Goal: Task Accomplishment & Management: Use online tool/utility

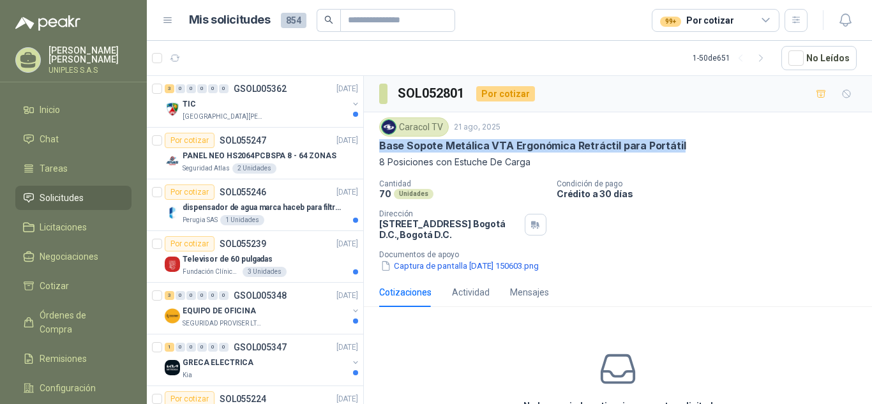
scroll to position [2016, 0]
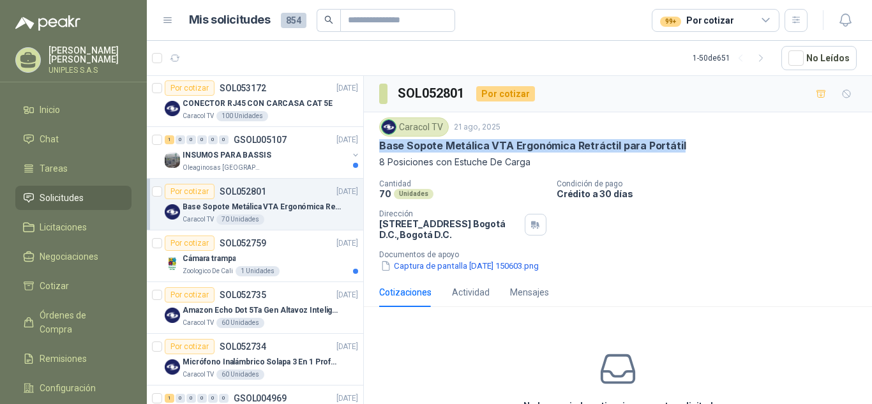
click at [55, 197] on span "Solicitudes" at bounding box center [62, 198] width 44 height 14
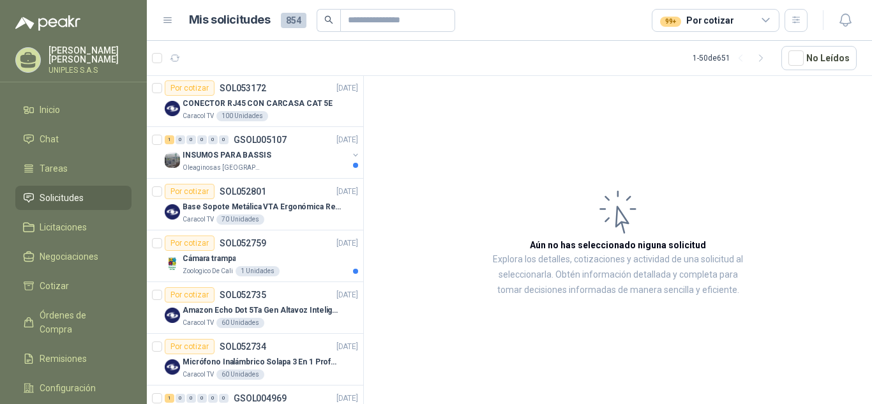
click at [761, 20] on icon at bounding box center [765, 20] width 11 height 11
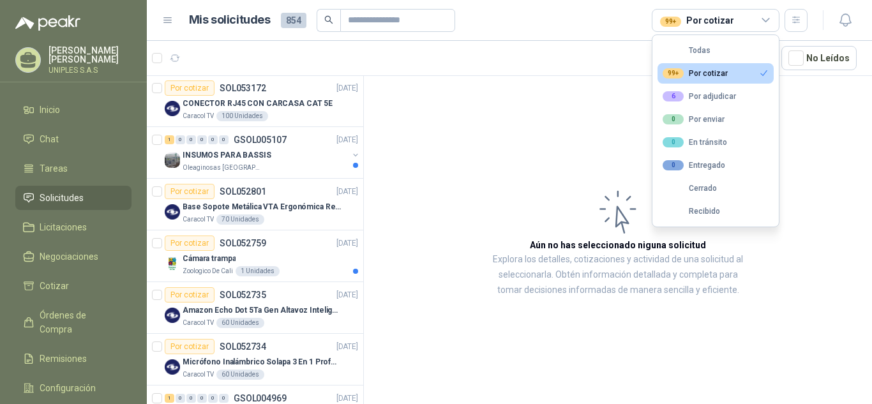
click at [718, 70] on div "99+ Por cotizar" at bounding box center [694, 73] width 65 height 10
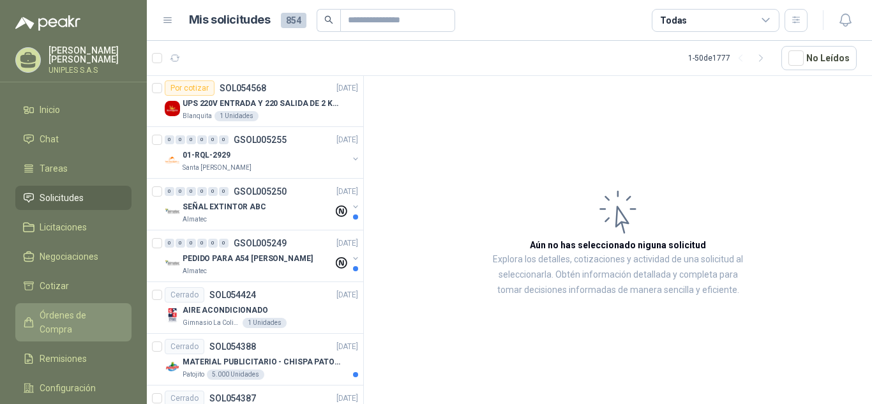
click at [77, 309] on span "Órdenes de Compra" at bounding box center [80, 322] width 80 height 28
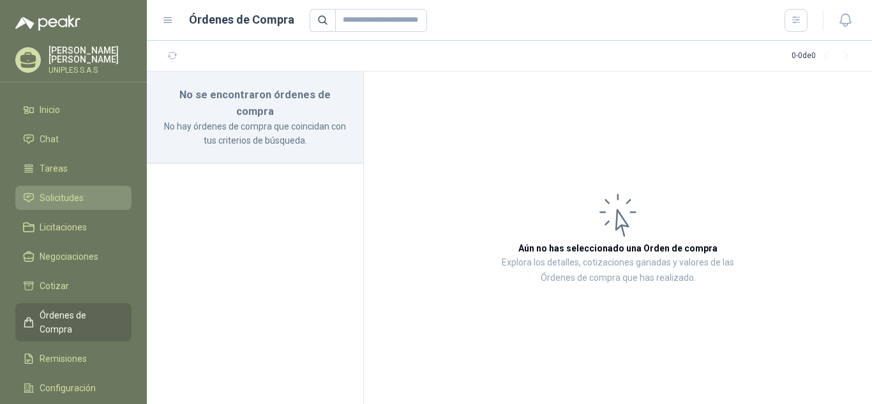
click at [63, 192] on span "Solicitudes" at bounding box center [62, 198] width 44 height 14
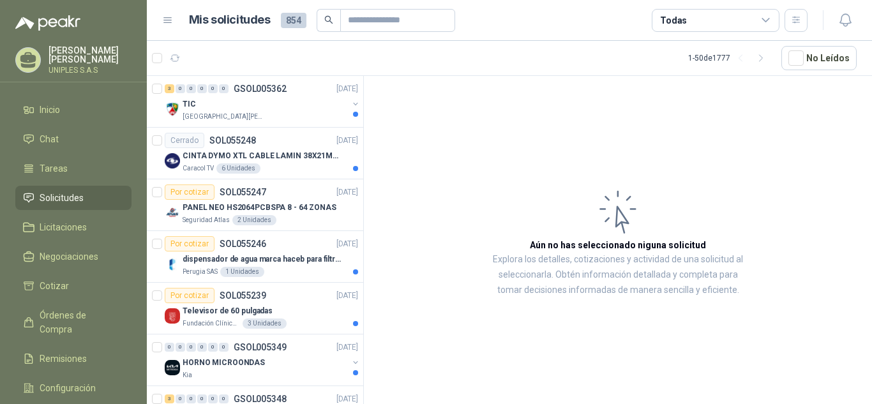
click at [771, 18] on div "Todas" at bounding box center [715, 20] width 128 height 23
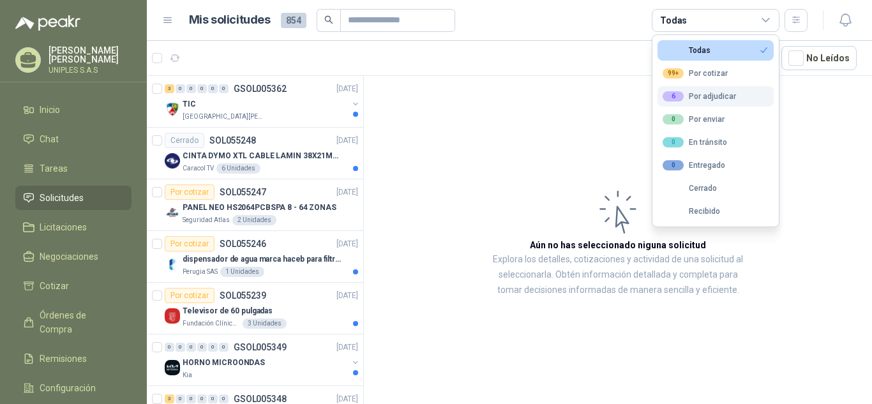
drag, startPoint x: 705, startPoint y: 77, endPoint x: 688, endPoint y: 91, distance: 22.2
click at [705, 76] on div "99+ Por cotizar" at bounding box center [694, 73] width 65 height 10
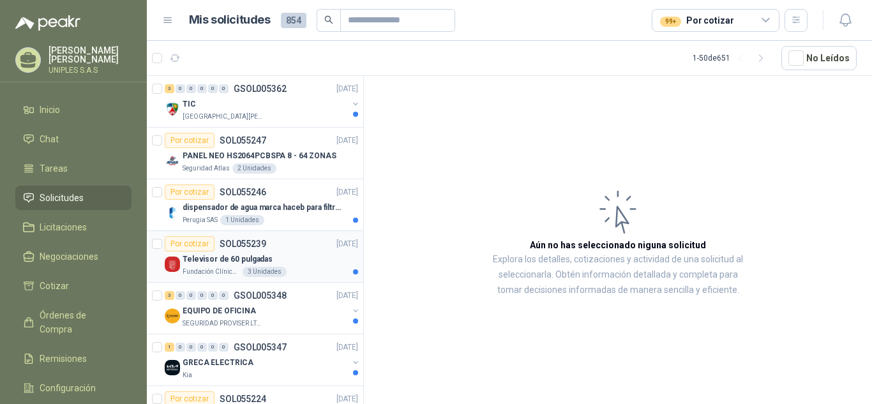
click at [244, 240] on p "SOL055239" at bounding box center [243, 243] width 47 height 9
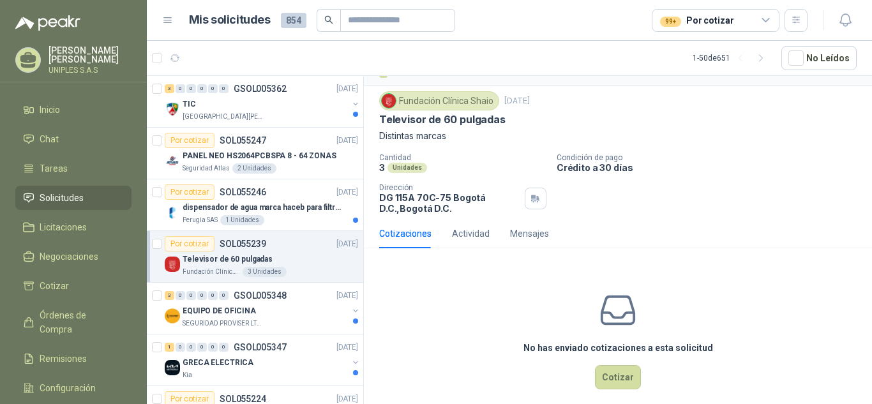
scroll to position [40, 0]
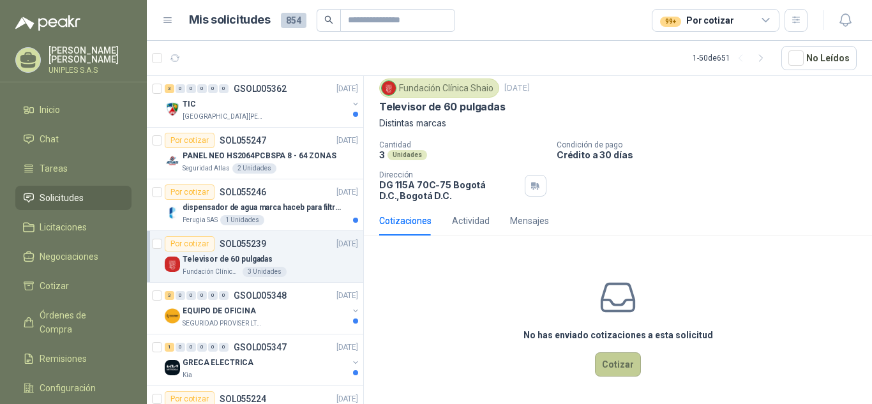
click at [614, 358] on button "Cotizar" at bounding box center [618, 364] width 46 height 24
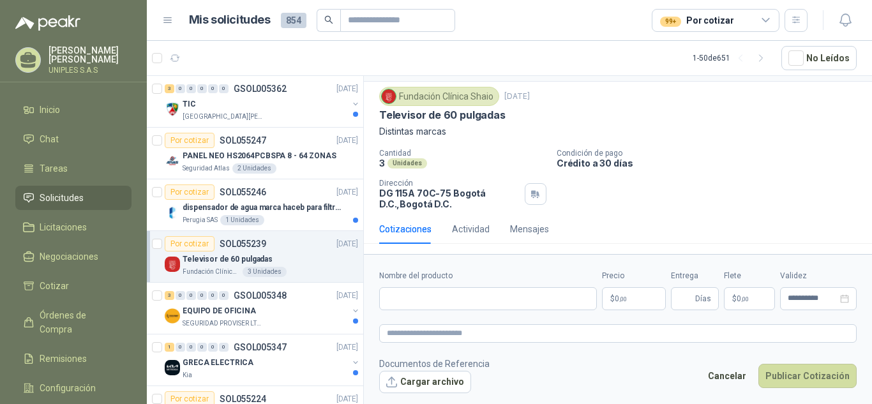
scroll to position [31, 0]
click at [519, 299] on input "Nombre del producto" at bounding box center [488, 298] width 218 height 23
click at [480, 301] on input "Nombre del producto" at bounding box center [488, 298] width 218 height 23
click at [413, 297] on input "Nombre del producto" at bounding box center [488, 298] width 218 height 23
paste input "**********"
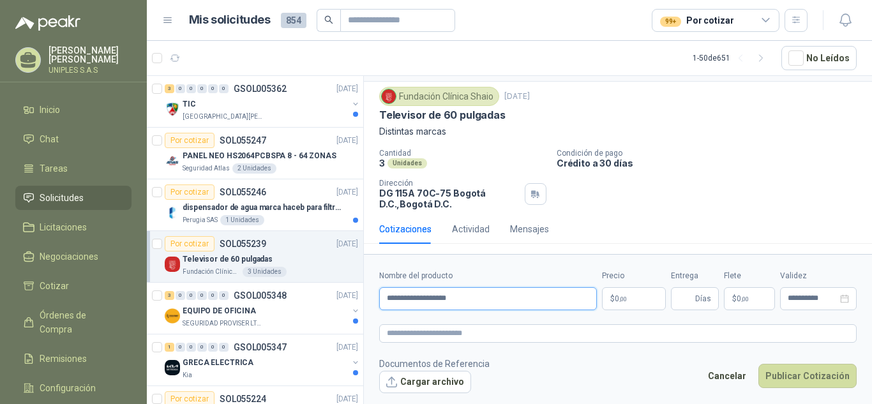
type input "**********"
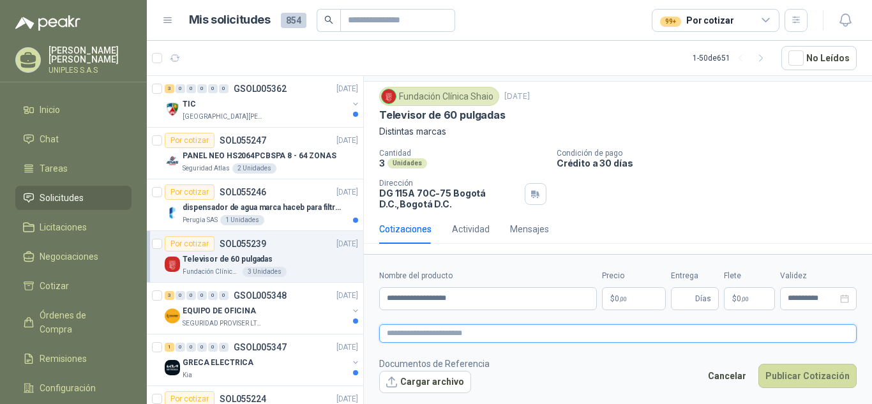
click at [443, 337] on textarea at bounding box center [617, 333] width 477 height 19
paste textarea "**********"
type textarea "**********"
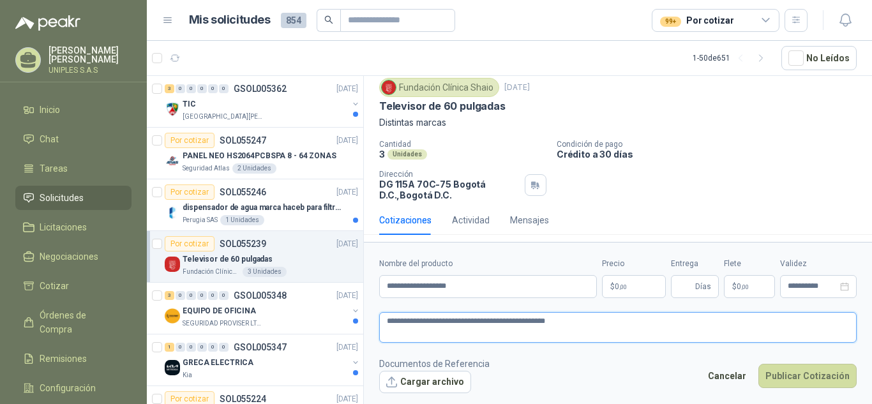
type textarea "**********"
click at [631, 282] on body "[PERSON_NAME] UNIPLES S.A.S Inicio Chat Tareas Solicitudes Licitaciones Negocia…" at bounding box center [436, 202] width 872 height 404
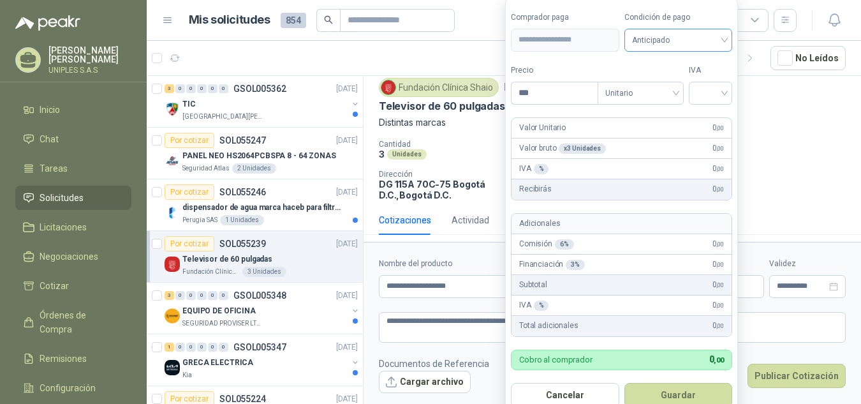
click at [726, 38] on span "Anticipado" at bounding box center [678, 40] width 93 height 19
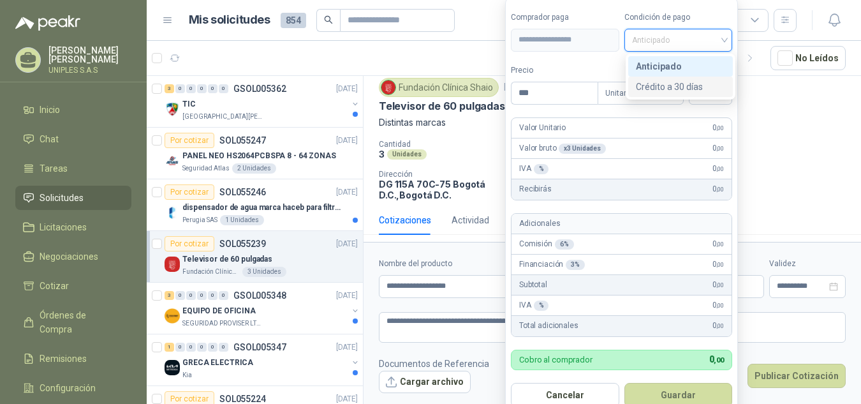
click at [684, 81] on div "Crédito a 30 días" at bounding box center [680, 87] width 89 height 14
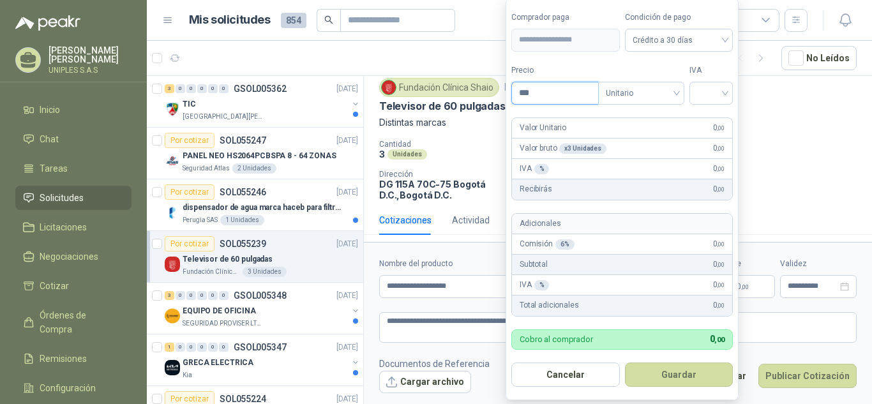
click at [549, 93] on input "***" at bounding box center [555, 93] width 86 height 22
type input "**********"
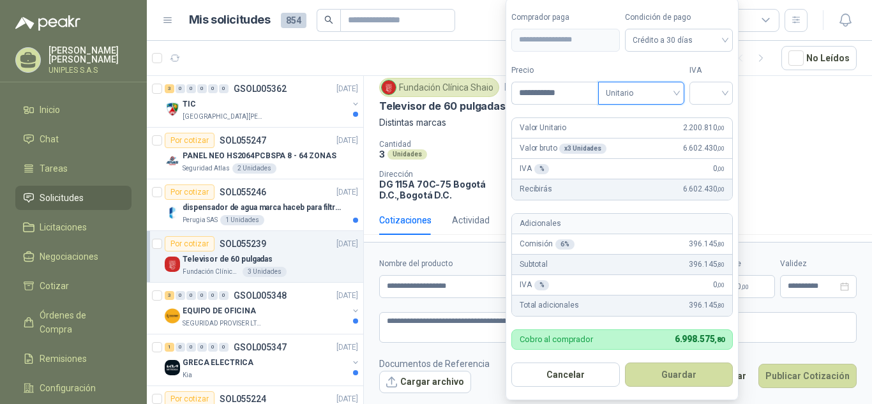
click at [676, 95] on span "Unitario" at bounding box center [641, 93] width 71 height 19
click at [648, 121] on div "Unitario" at bounding box center [644, 119] width 66 height 14
click at [703, 91] on input "search" at bounding box center [711, 91] width 28 height 19
click at [711, 118] on div "19%" at bounding box center [714, 119] width 24 height 14
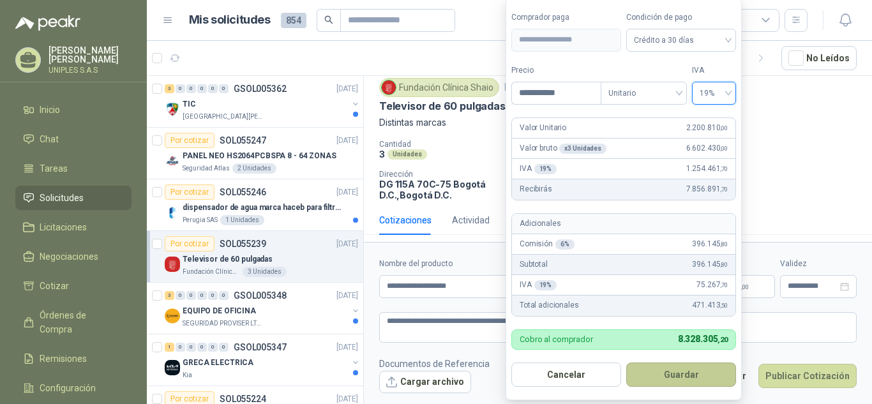
click at [678, 372] on button "Guardar" at bounding box center [681, 374] width 110 height 24
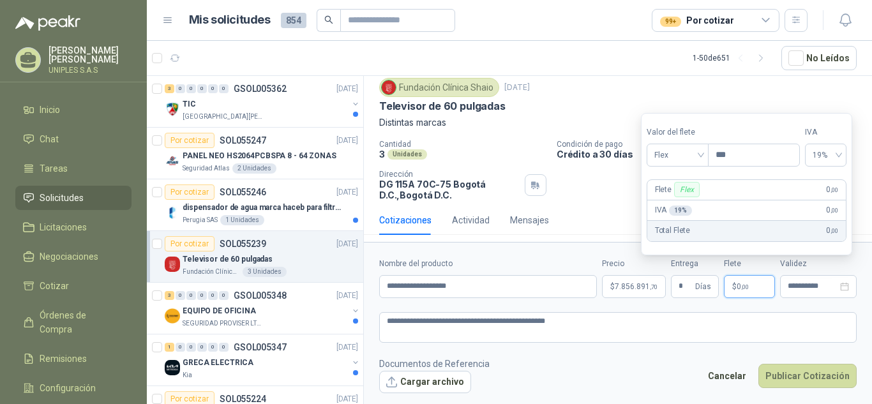
click at [706, 306] on form "**********" at bounding box center [618, 325] width 508 height 167
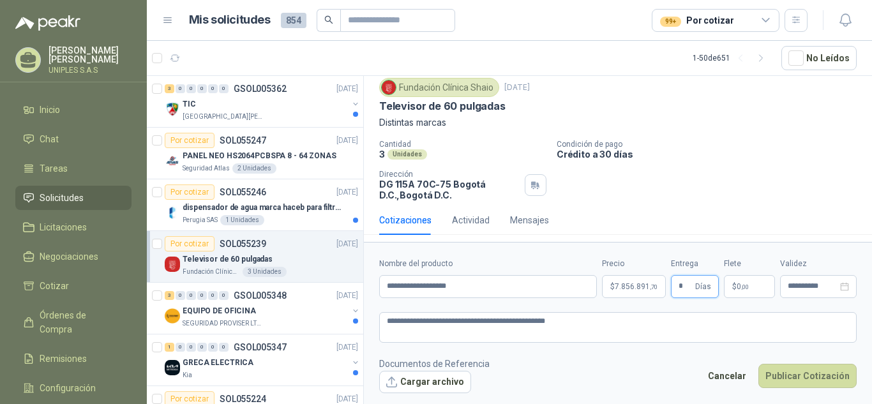
click at [690, 281] on input "*" at bounding box center [685, 287] width 14 height 22
type input "*"
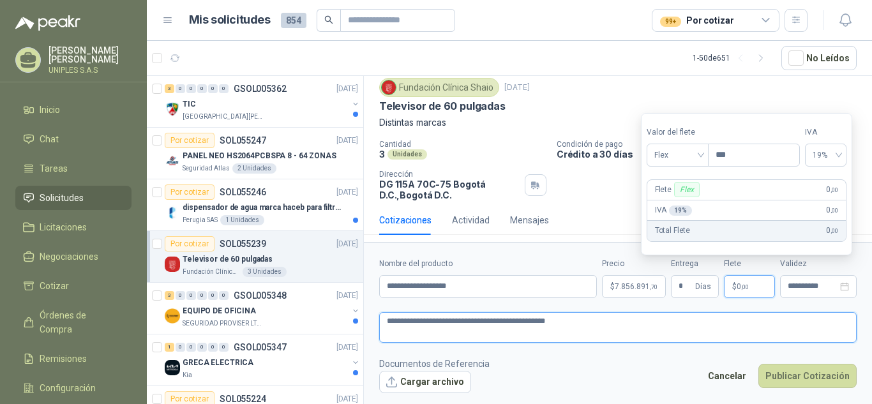
click at [738, 318] on textarea "**********" at bounding box center [617, 327] width 477 height 31
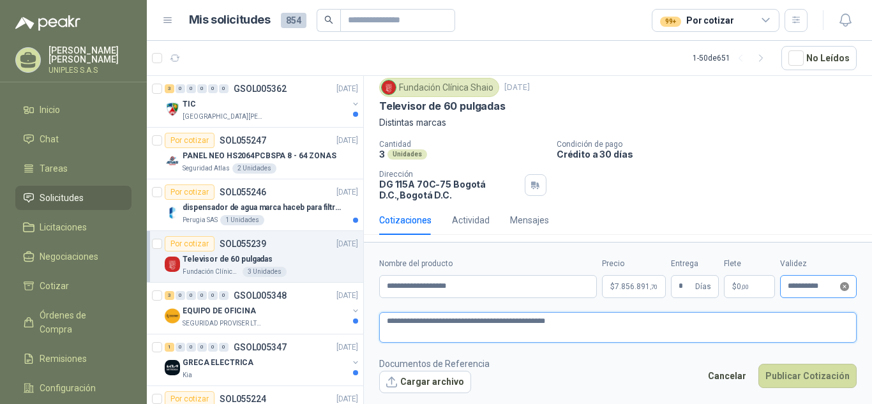
click at [844, 286] on icon "close-circle" at bounding box center [844, 286] width 9 height 9
click at [823, 287] on input at bounding box center [812, 286] width 50 height 8
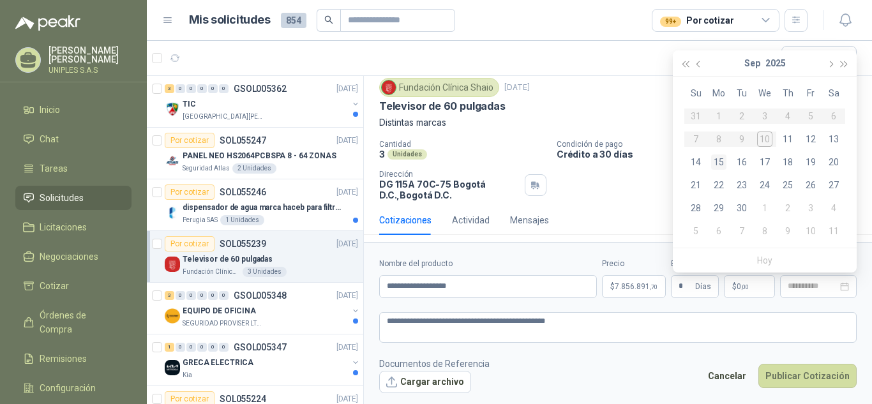
click at [720, 159] on div "15" at bounding box center [718, 161] width 15 height 15
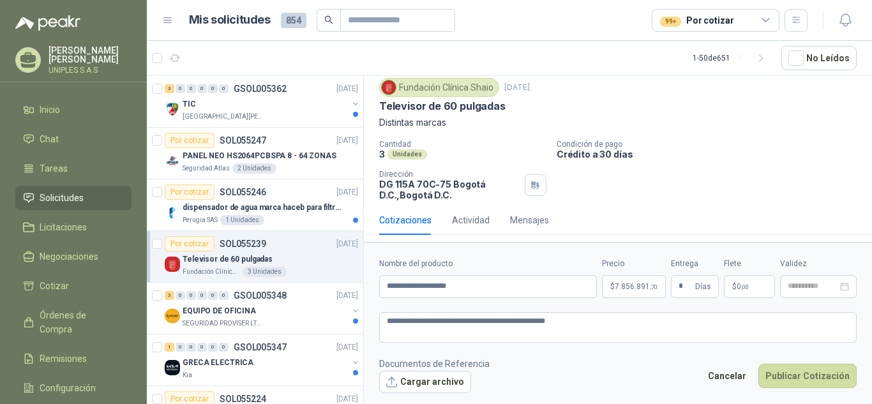
type input "**********"
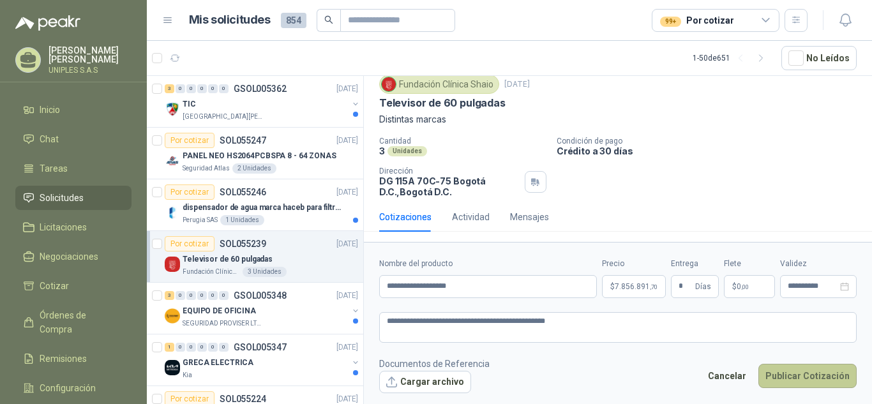
click at [817, 377] on button "Publicar Cotización" at bounding box center [807, 376] width 98 height 24
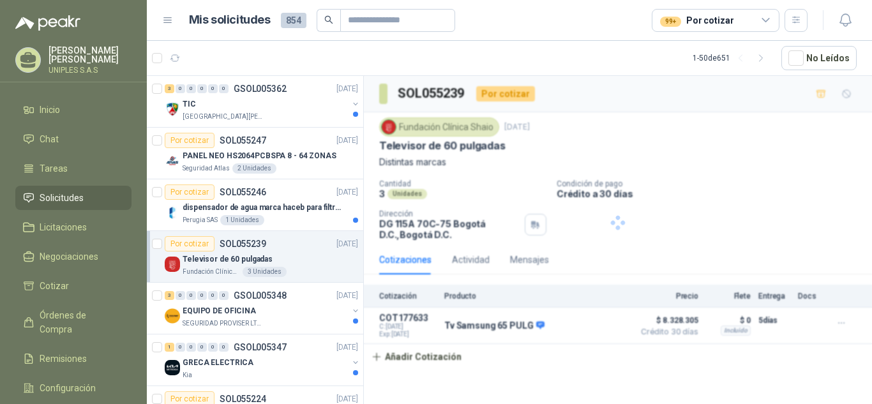
scroll to position [0, 0]
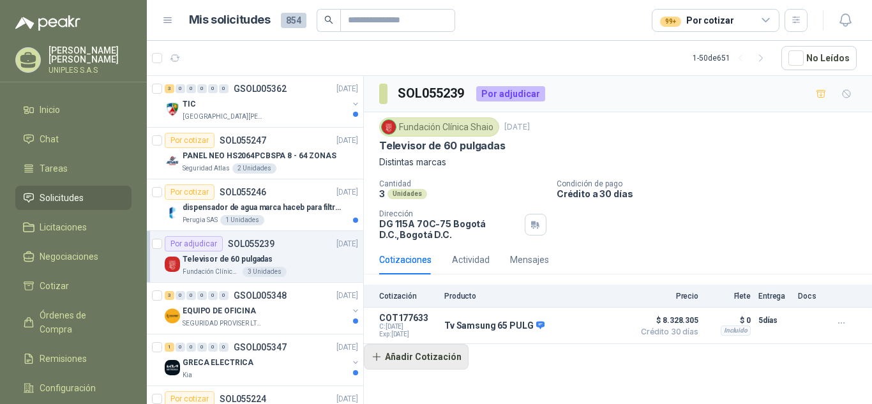
click at [431, 357] on button "Añadir Cotización" at bounding box center [416, 357] width 105 height 26
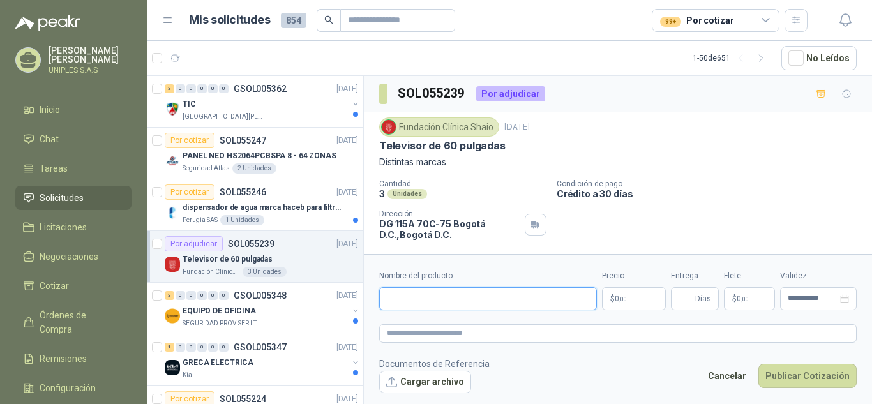
click at [422, 297] on input "Nombre del producto" at bounding box center [488, 298] width 218 height 23
paste input "*********"
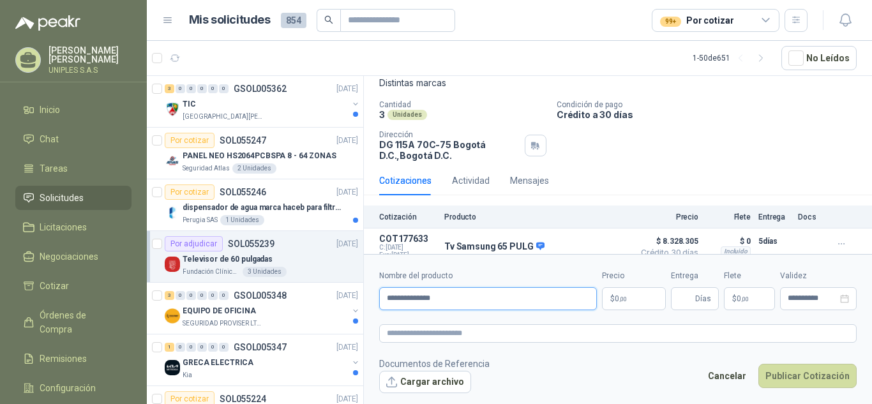
scroll to position [91, 0]
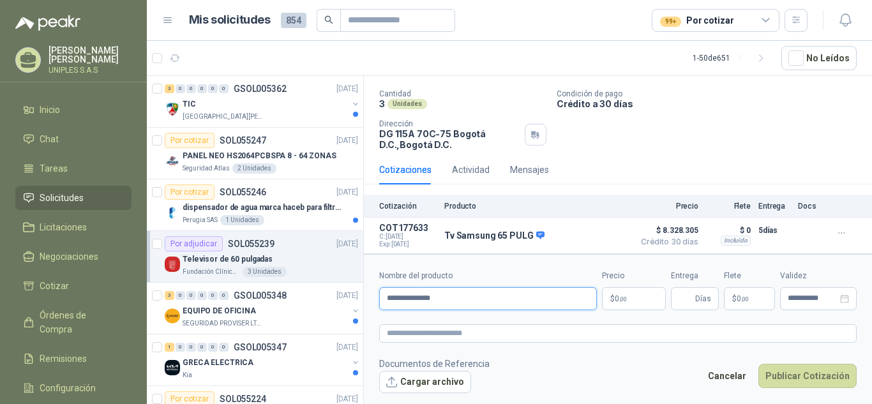
type input "**********"
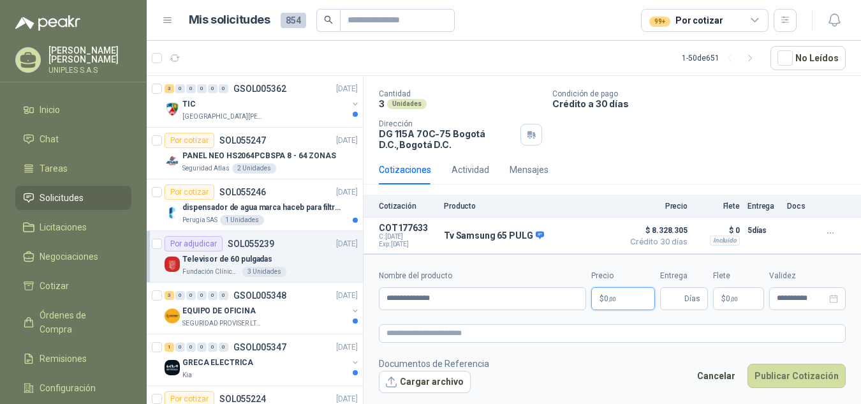
click at [634, 292] on body "[PERSON_NAME] UNIPLES S.A.S Inicio Chat Tareas Solicitudes Licitaciones Negocia…" at bounding box center [430, 202] width 861 height 404
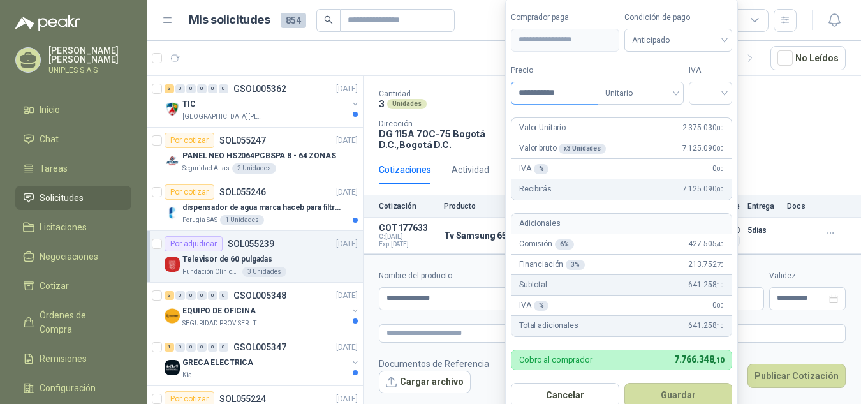
type input "**********"
click at [709, 96] on input "search" at bounding box center [711, 91] width 28 height 19
click at [710, 115] on div "19%" at bounding box center [714, 119] width 24 height 14
click at [673, 40] on span "Anticipado" at bounding box center [681, 40] width 94 height 19
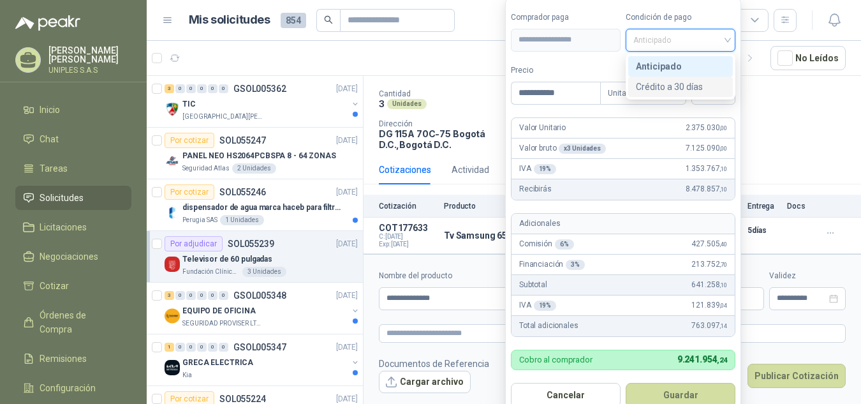
click at [664, 84] on div "Crédito a 30 días" at bounding box center [680, 87] width 89 height 14
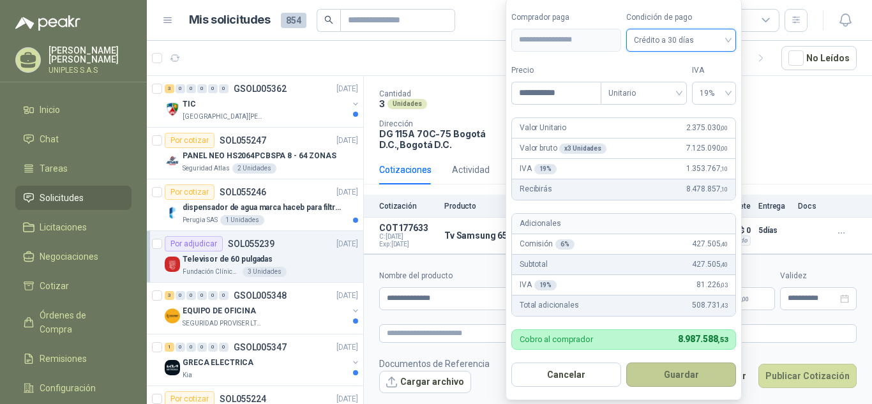
click at [684, 374] on button "Guardar" at bounding box center [681, 374] width 110 height 24
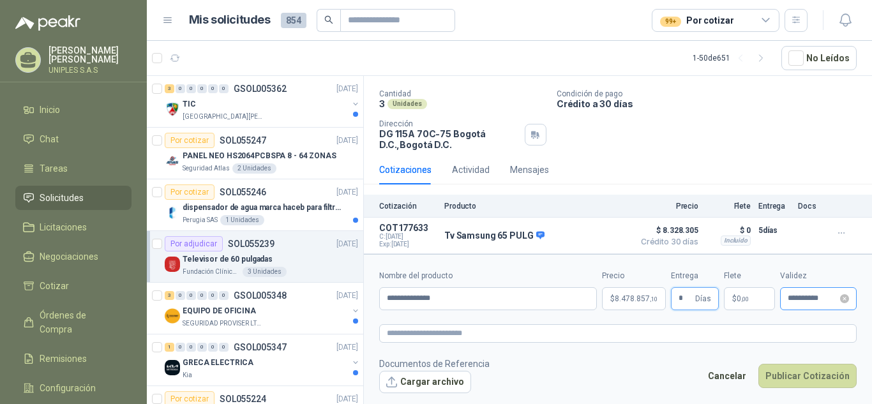
click at [822, 304] on div "**********" at bounding box center [818, 298] width 77 height 23
type input "*"
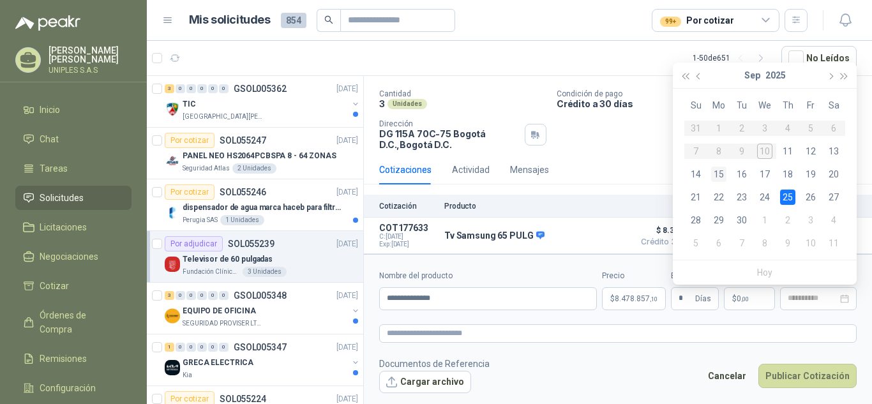
drag, startPoint x: 723, startPoint y: 172, endPoint x: 722, endPoint y: 179, distance: 7.7
click at [722, 172] on div "15" at bounding box center [718, 174] width 15 height 15
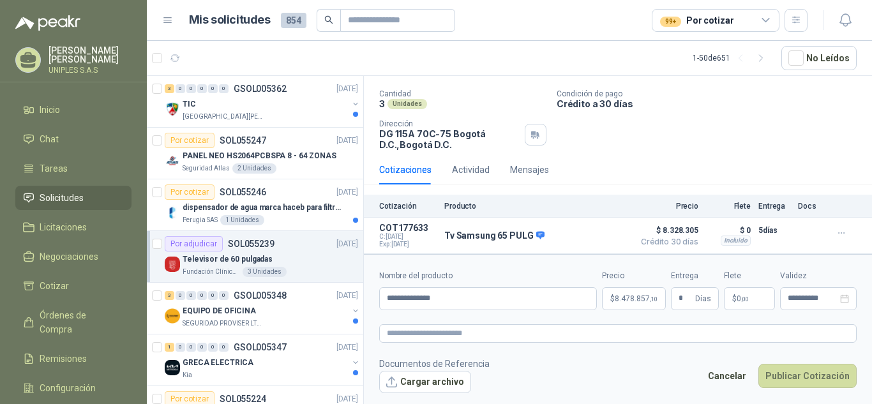
type input "**********"
click at [440, 336] on textarea at bounding box center [617, 333] width 477 height 19
paste textarea "**********"
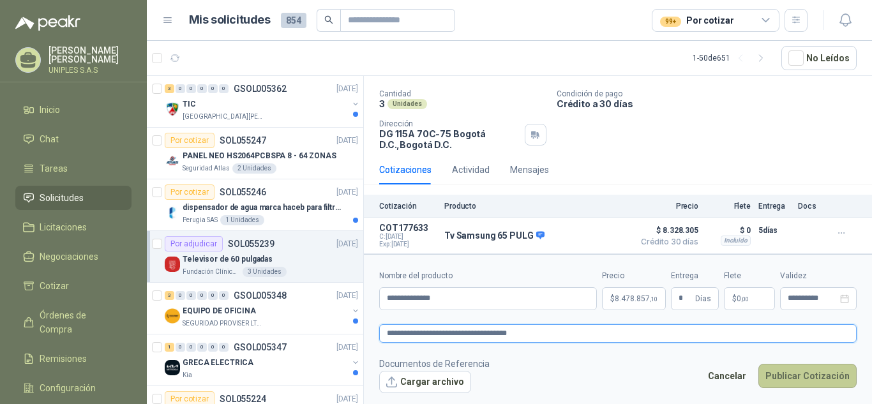
type textarea "**********"
click at [808, 382] on button "Publicar Cotización" at bounding box center [807, 376] width 98 height 24
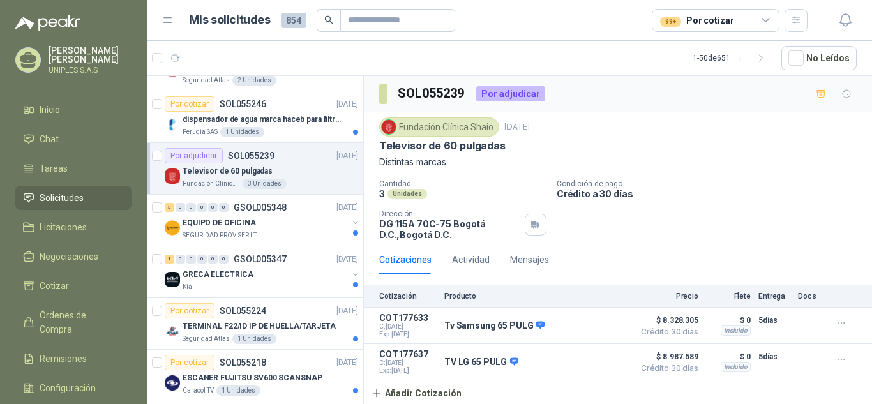
scroll to position [93, 0]
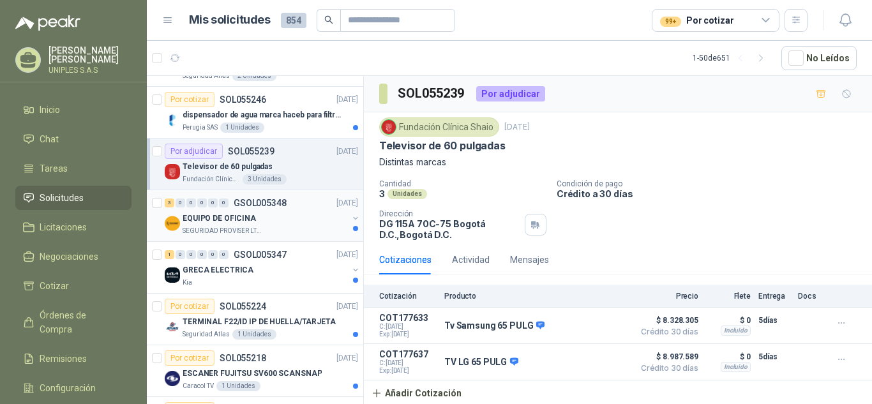
click at [267, 201] on p "GSOL005348" at bounding box center [260, 202] width 53 height 9
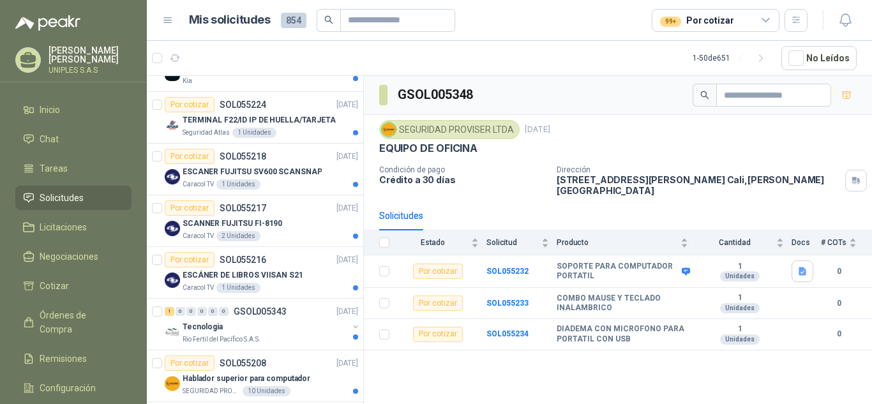
scroll to position [310, 0]
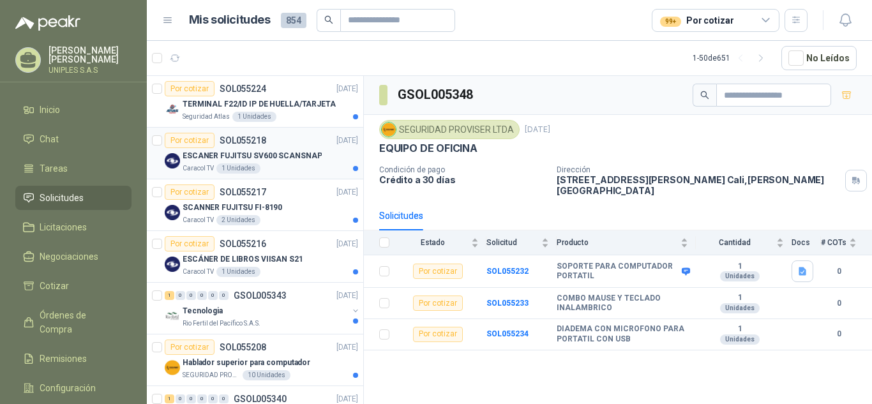
click at [240, 139] on p "SOL055218" at bounding box center [243, 140] width 47 height 9
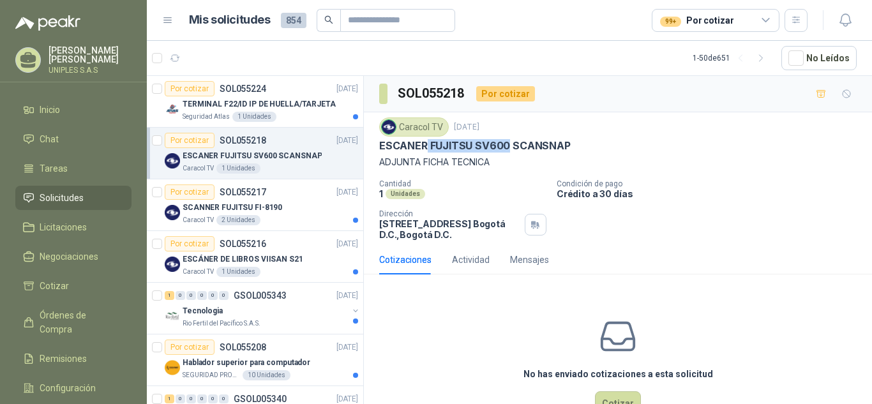
drag, startPoint x: 505, startPoint y: 143, endPoint x: 425, endPoint y: 140, distance: 79.8
click at [425, 140] on p "ESCANER FUJITSU SV600 SCANSNAP" at bounding box center [474, 145] width 191 height 13
copy p "FUJITSU SV600"
click at [239, 190] on p "SOL055217" at bounding box center [243, 192] width 47 height 9
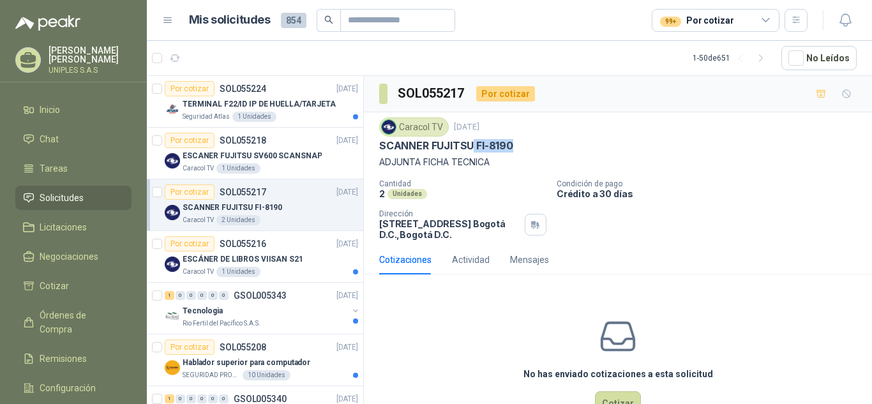
drag, startPoint x: 473, startPoint y: 145, endPoint x: 518, endPoint y: 144, distance: 44.7
click at [518, 144] on div "SCANNER FUJITSU FI-8190" at bounding box center [617, 145] width 477 height 13
copy p "FI-8190"
click at [806, 161] on p "ADJUNTA FICHA TECNICA" at bounding box center [617, 162] width 477 height 14
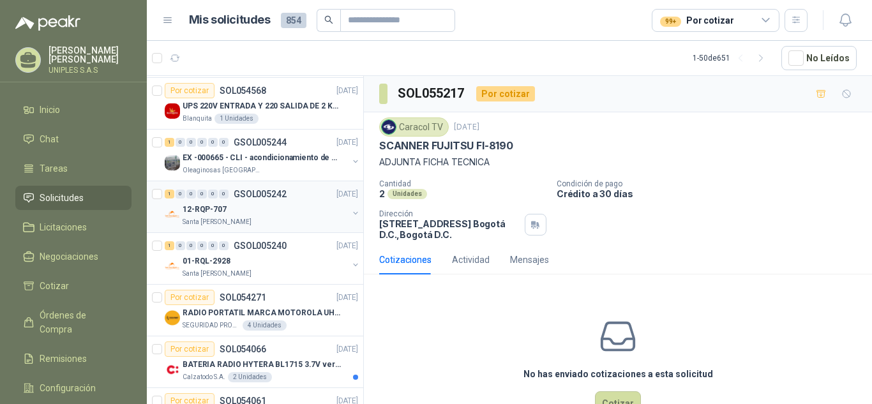
scroll to position [1191, 0]
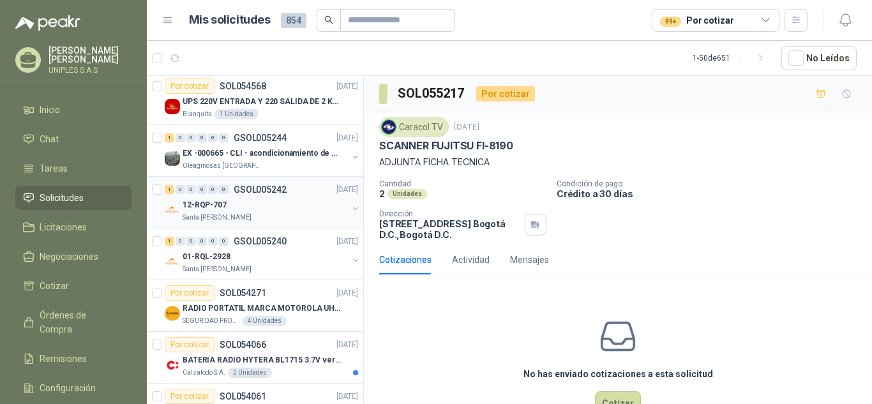
click at [260, 190] on p "GSOL005242" at bounding box center [260, 189] width 53 height 9
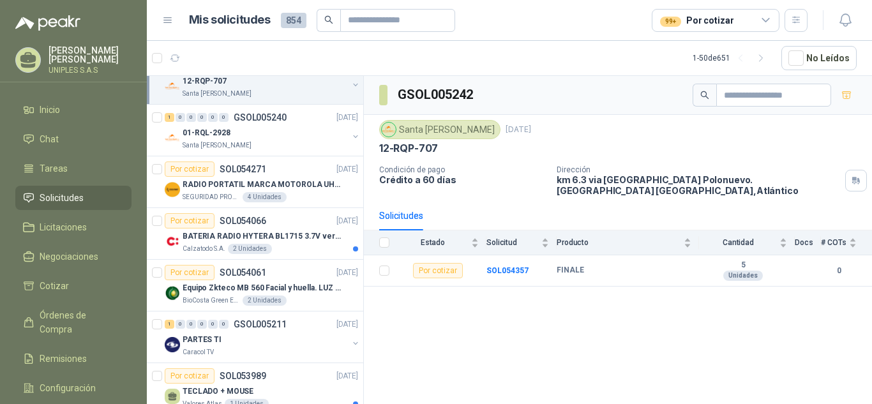
scroll to position [1321, 0]
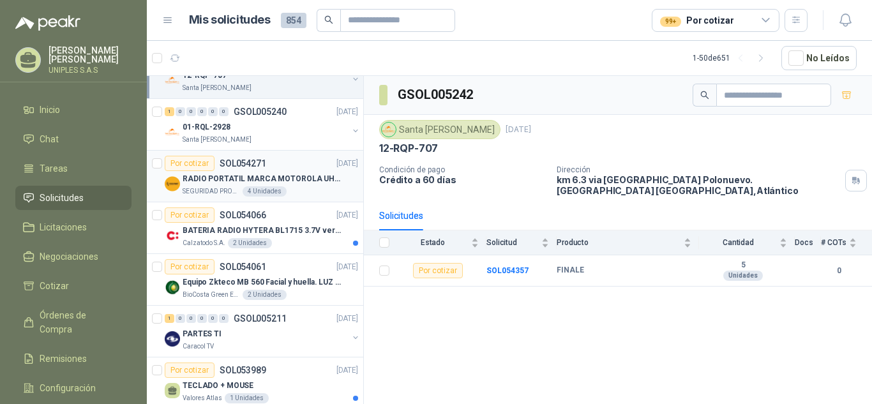
click at [230, 153] on article "Por cotizar SOL054271 [DATE] RADIO PORTATIL MARCA MOTOROLA UHF SIN PANTALLA CON…" at bounding box center [255, 177] width 216 height 52
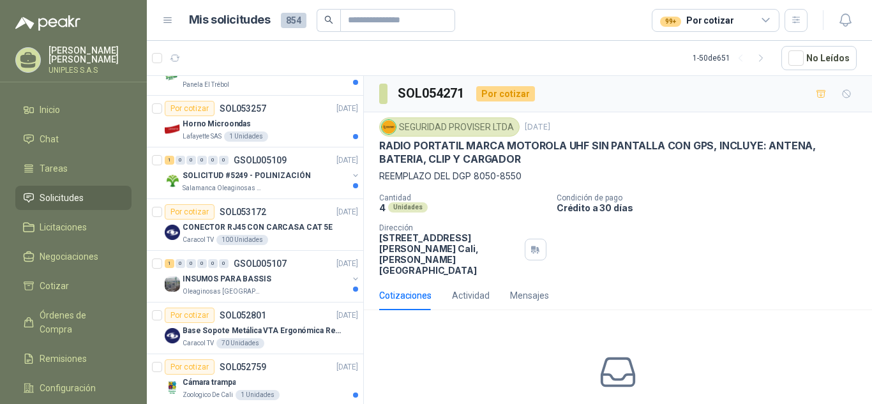
scroll to position [1935, 0]
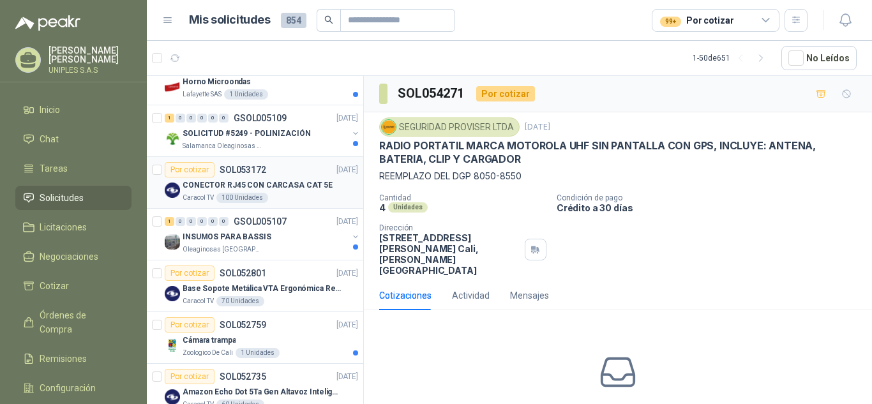
click at [250, 165] on p "SOL053172" at bounding box center [243, 169] width 47 height 9
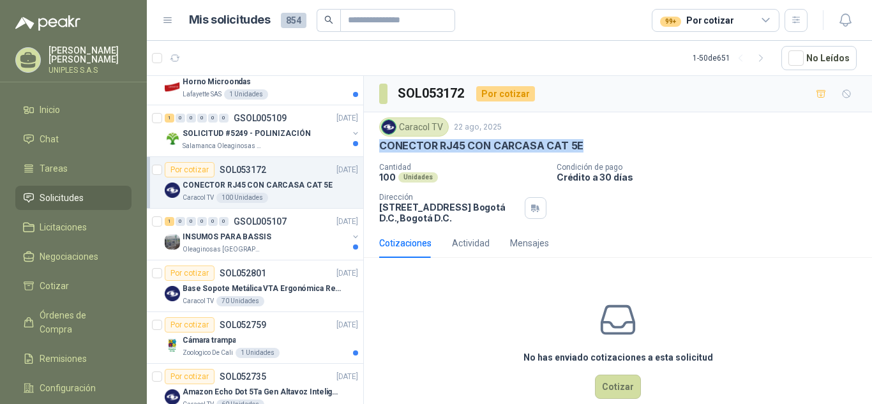
drag, startPoint x: 579, startPoint y: 142, endPoint x: 382, endPoint y: 142, distance: 196.5
click at [371, 140] on div "Caracol TV [DATE] CONECTOR RJ45 CON CARCASA CAT 5E Cantidad 100 Unidades Condic…" at bounding box center [618, 170] width 508 height 116
copy p "CONECTOR RJ45 CON CARCASA CAT 5E"
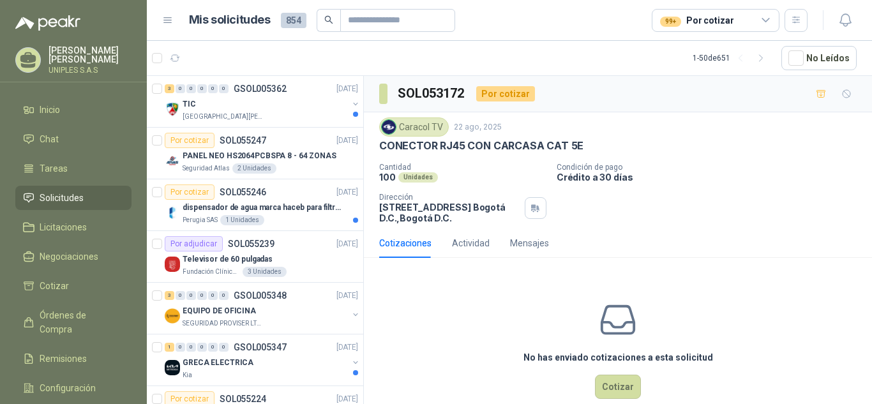
click at [759, 206] on div "Cantidad 100 Unidades Condición de pago Crédito a 30 días Dirección [STREET_ADD…" at bounding box center [617, 193] width 477 height 61
click at [768, 16] on icon at bounding box center [765, 20] width 11 height 11
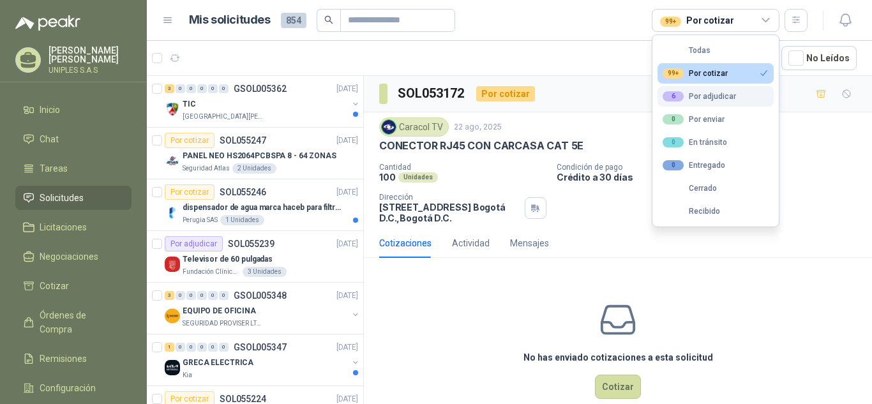
click at [711, 99] on div "6 Por adjudicar" at bounding box center [698, 96] width 73 height 10
click at [828, 147] on div "CONECTOR RJ45 CON CARCASA CAT 5E" at bounding box center [617, 145] width 477 height 13
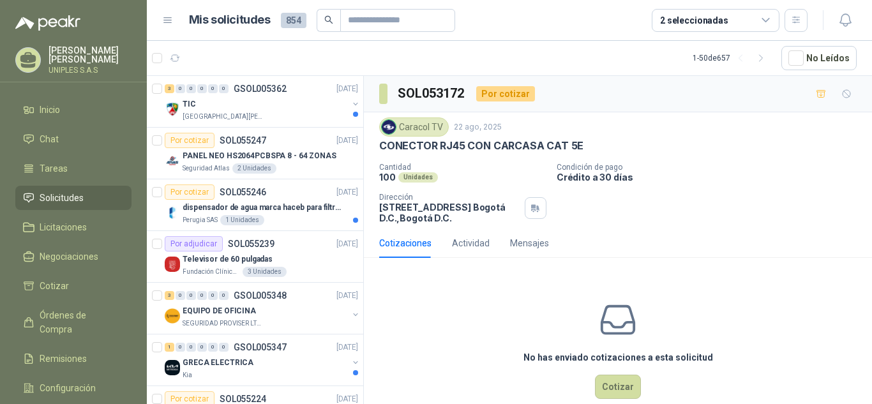
click at [767, 21] on icon at bounding box center [765, 20] width 11 height 11
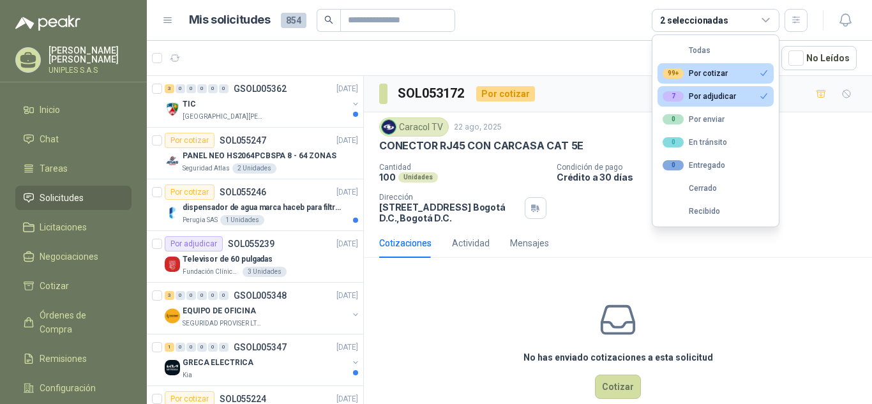
click at [670, 72] on div "99+" at bounding box center [672, 73] width 21 height 10
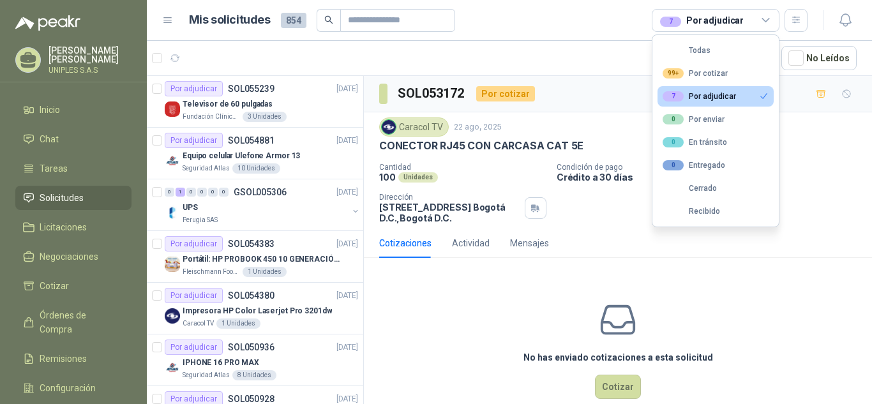
click at [851, 171] on p "Condición de pago" at bounding box center [711, 167] width 310 height 9
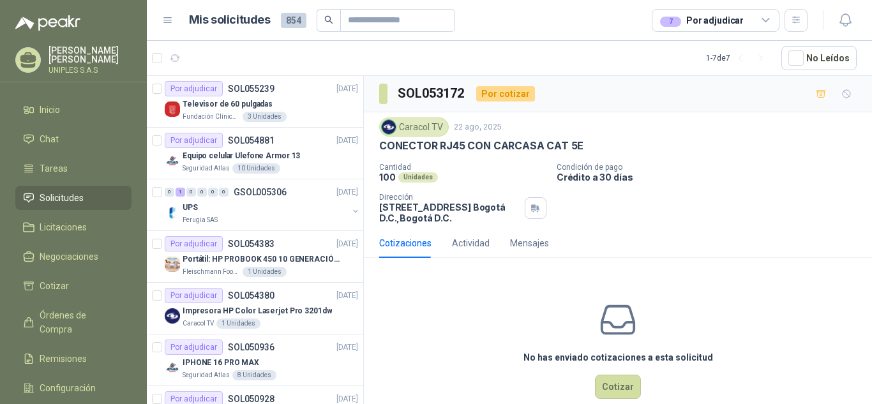
click at [768, 19] on icon at bounding box center [765, 20] width 7 height 3
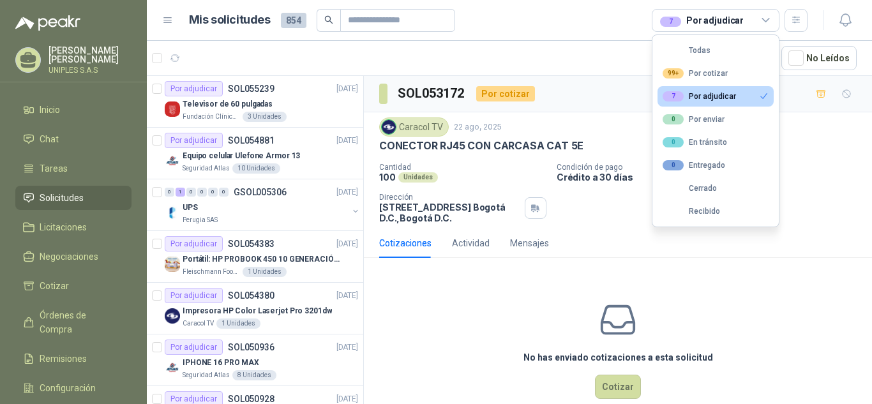
click at [706, 95] on div "7 Por adjudicar" at bounding box center [698, 96] width 73 height 10
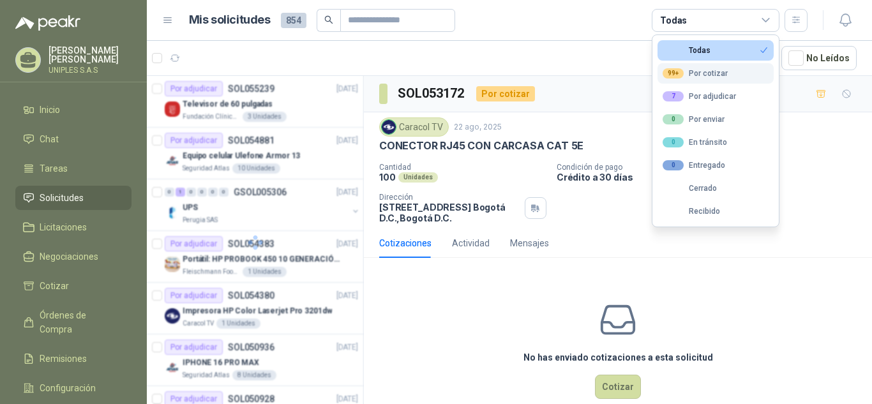
click at [703, 73] on div "99+ Por cotizar" at bounding box center [694, 73] width 65 height 10
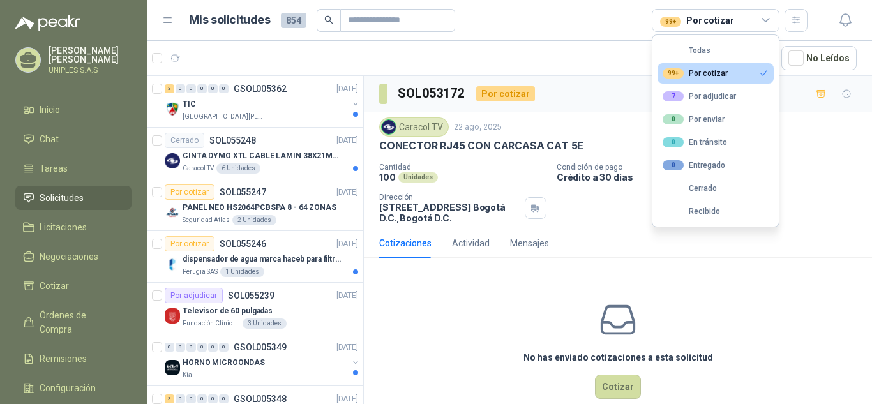
click at [829, 161] on div "Caracol TV [DATE] CONECTOR RJ45 CON CARCASA CAT 5E Cantidad 100 Unidades Condic…" at bounding box center [617, 170] width 477 height 106
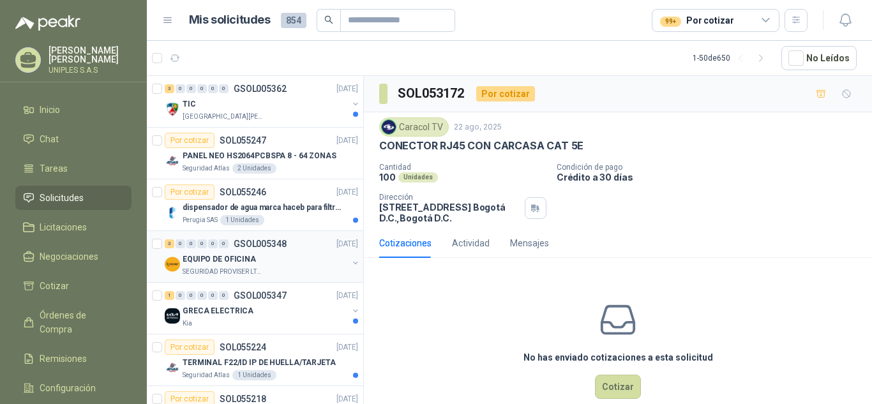
click at [264, 237] on div "3 0 0 0 0 0 GSOL005348 [DATE]" at bounding box center [263, 243] width 196 height 15
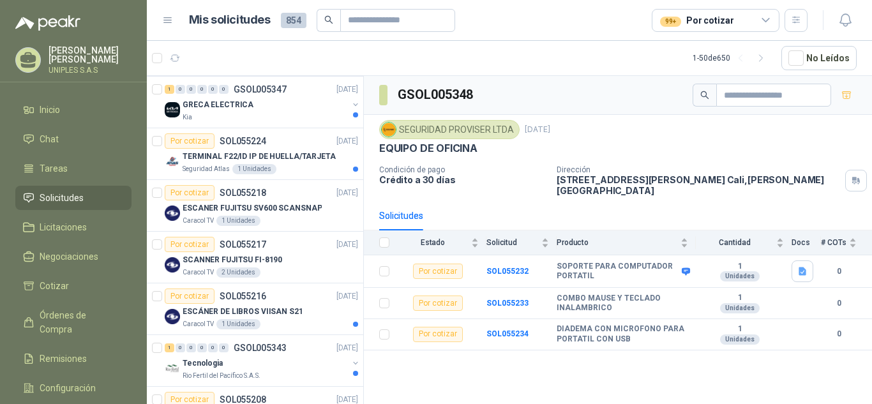
scroll to position [222, 0]
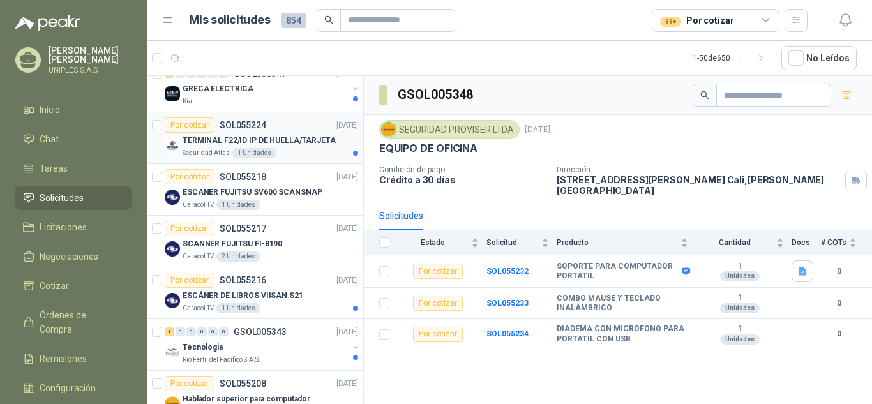
click at [243, 122] on p "SOL055224" at bounding box center [243, 125] width 47 height 9
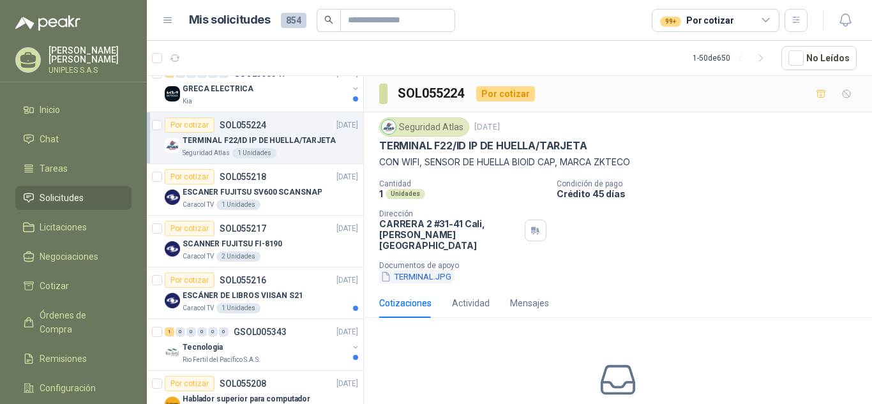
click at [431, 270] on button "TERMINAL.JPG" at bounding box center [415, 276] width 73 height 13
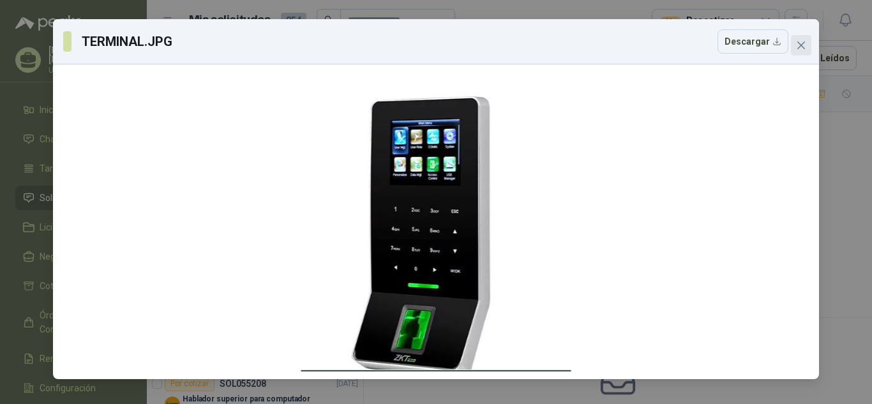
click at [803, 47] on icon "close" at bounding box center [801, 45] width 10 height 10
